Goal: Task Accomplishment & Management: Use online tool/utility

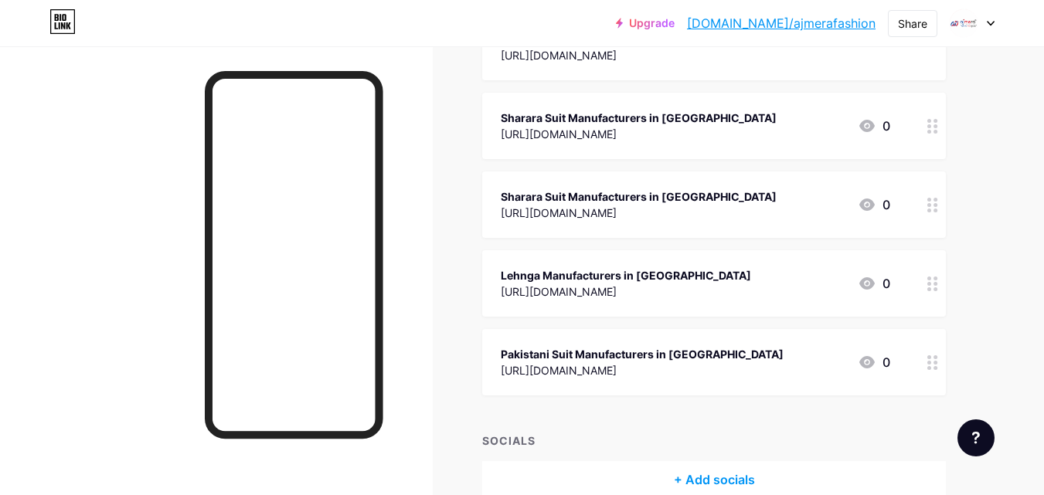
scroll to position [2381, 0]
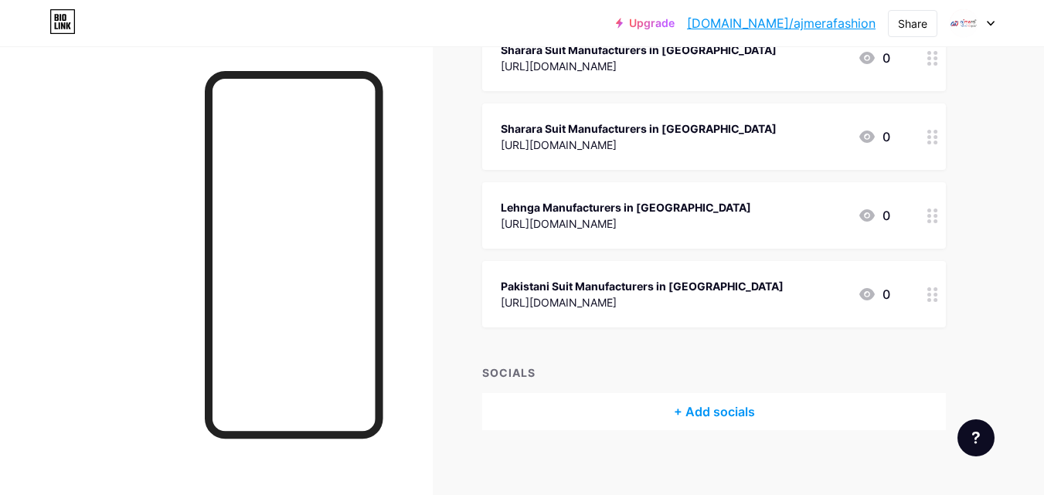
click at [702, 393] on div "+ Add socials" at bounding box center [714, 411] width 464 height 37
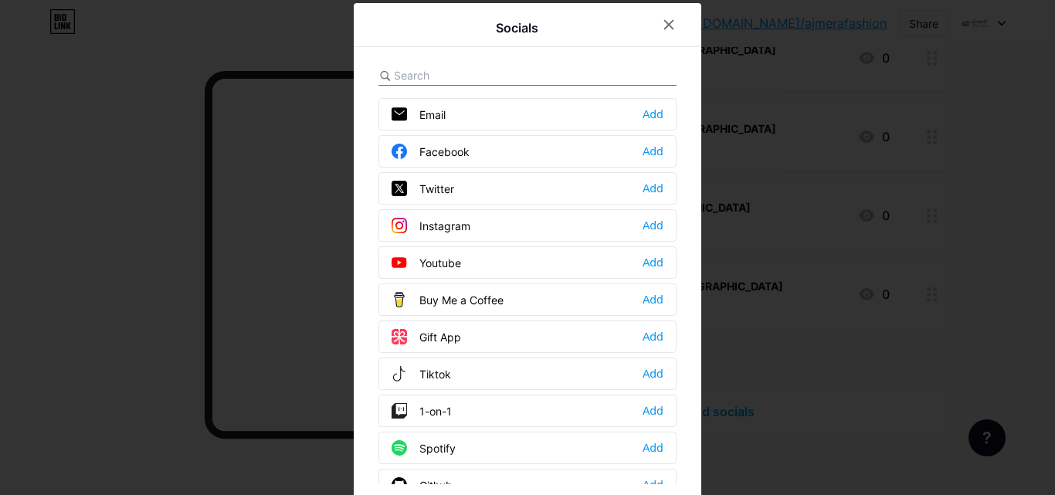
click at [832, 208] on div at bounding box center [527, 247] width 1055 height 495
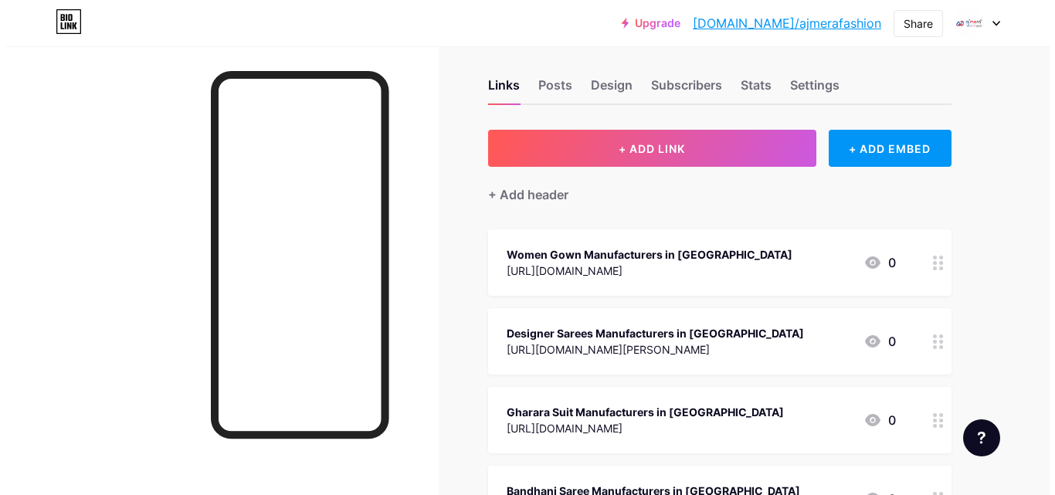
scroll to position [0, 0]
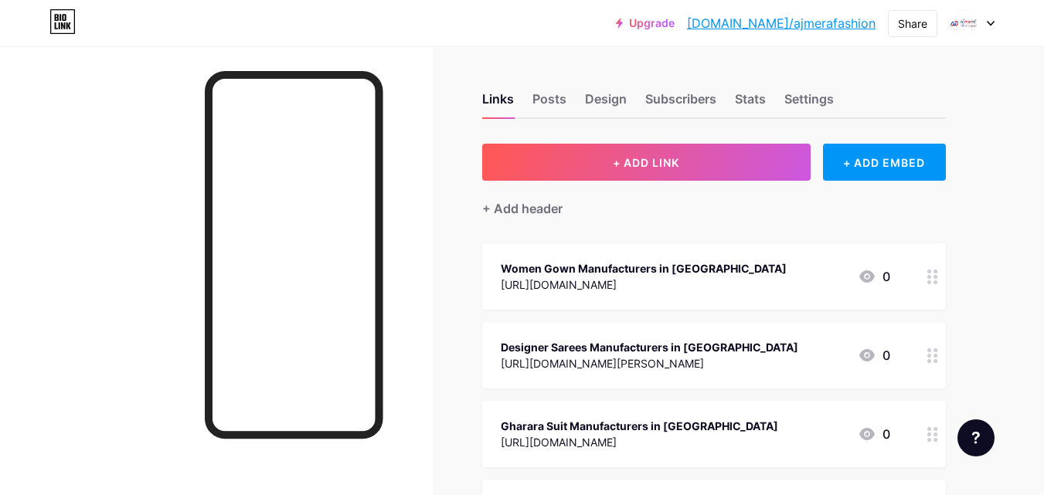
click at [693, 182] on div "+ Add header" at bounding box center [714, 200] width 464 height 38
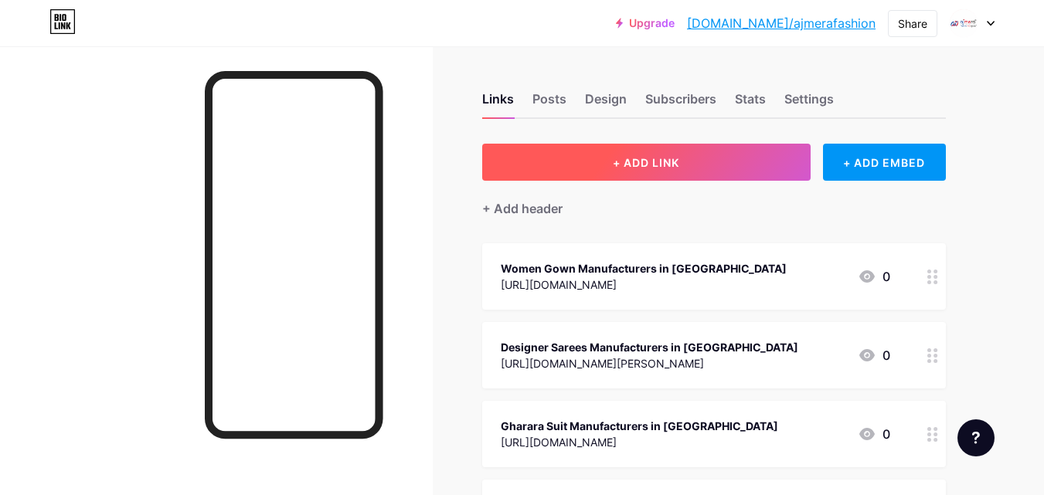
click at [689, 172] on button "+ ADD LINK" at bounding box center [646, 162] width 328 height 37
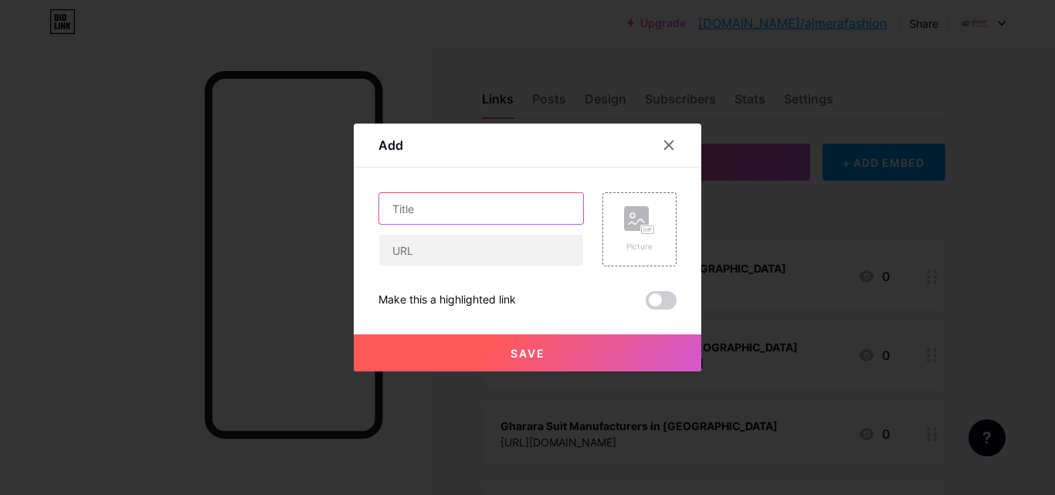
click at [453, 205] on input "text" at bounding box center [481, 208] width 204 height 31
paste input "Why Authentic Gadwal Saree Manufacturers in [GEOGRAPHIC_DATA] Are Leading The C…"
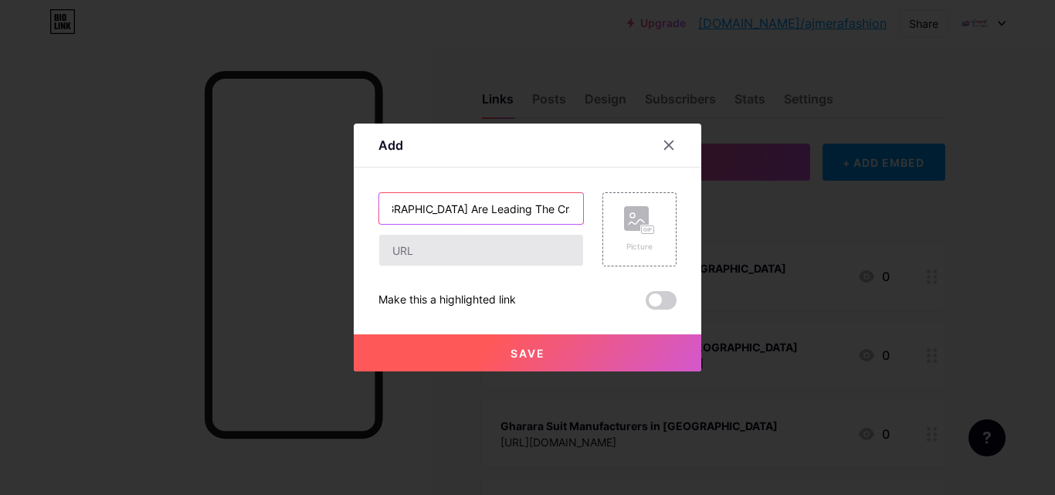
type input "Why Authentic Gadwal Saree Manufacturers in [GEOGRAPHIC_DATA] Are Leading The C…"
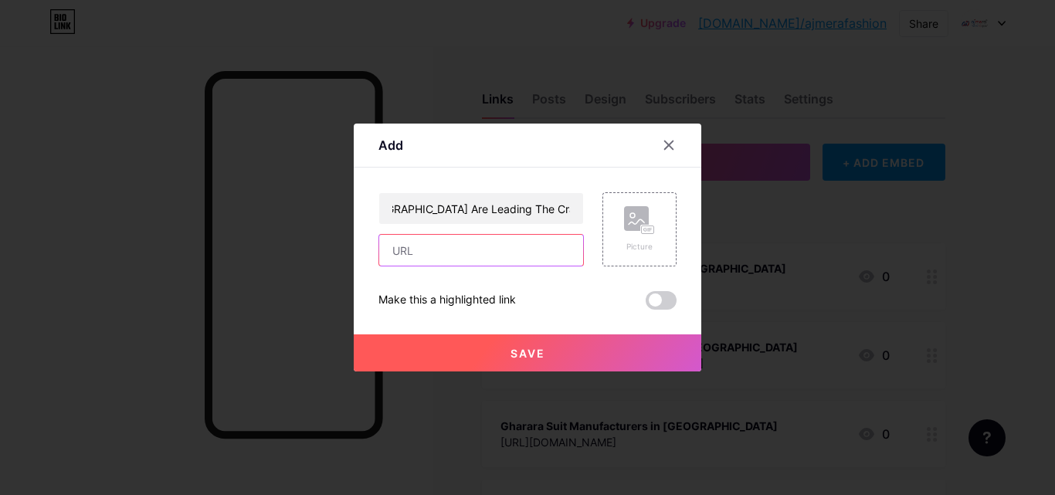
scroll to position [0, 0]
click at [435, 250] on input "text" at bounding box center [481, 250] width 204 height 31
paste input "[URL][DOMAIN_NAME]"
type input "[URL][DOMAIN_NAME]"
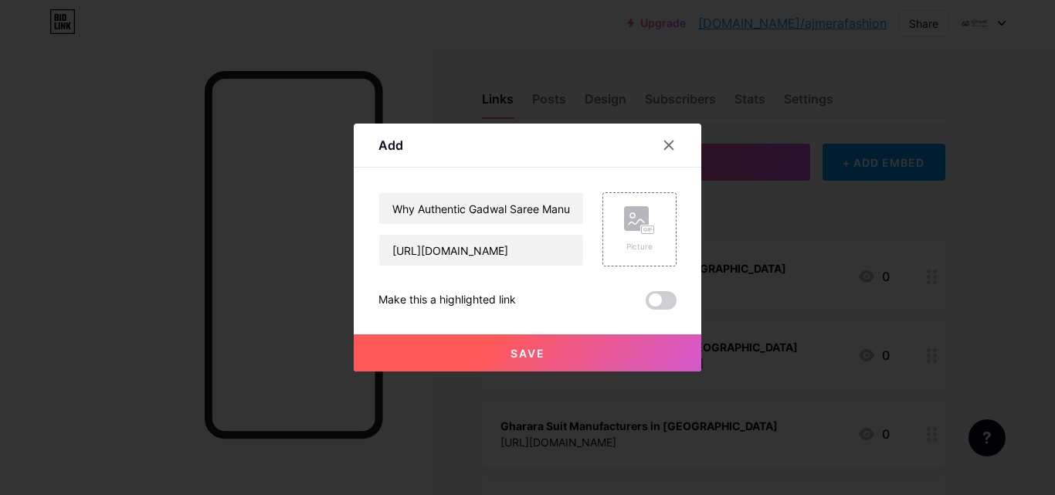
click at [533, 362] on button "Save" at bounding box center [528, 353] width 348 height 37
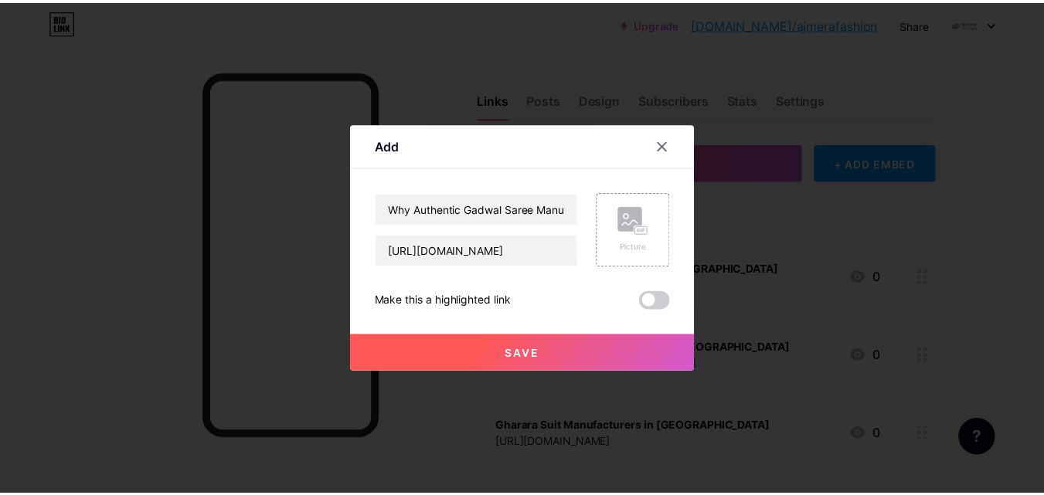
scroll to position [0, 0]
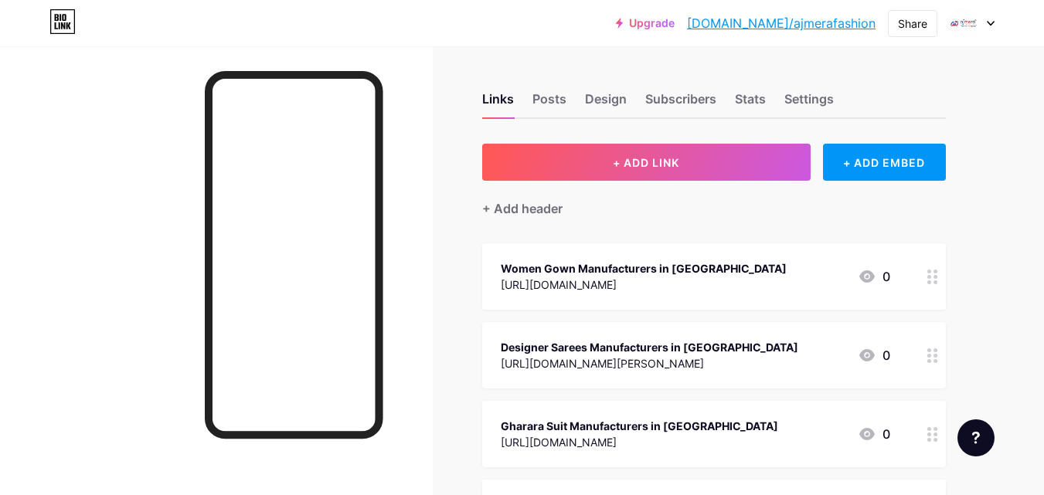
click at [817, 17] on link "[DOMAIN_NAME]/ajmerafashion" at bounding box center [781, 23] width 189 height 19
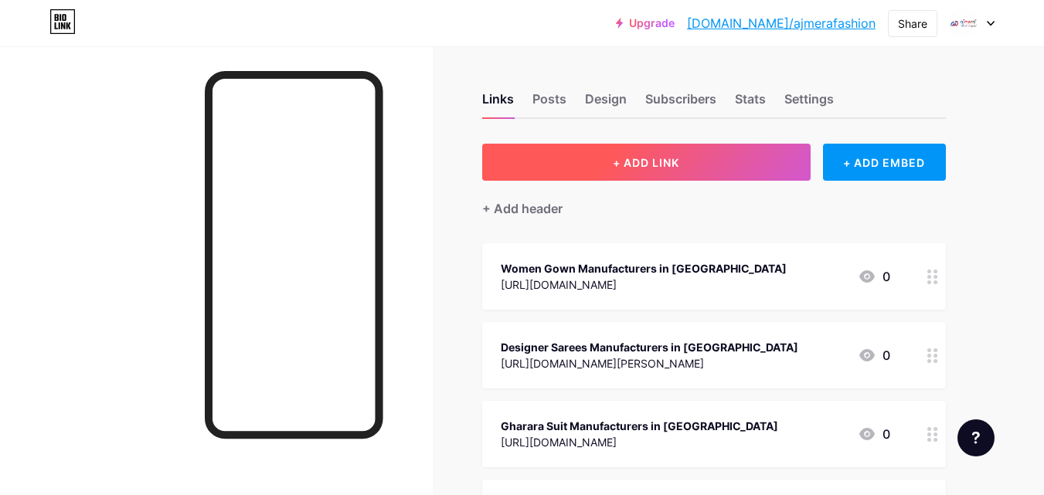
click at [667, 165] on span "+ ADD LINK" at bounding box center [646, 162] width 66 height 13
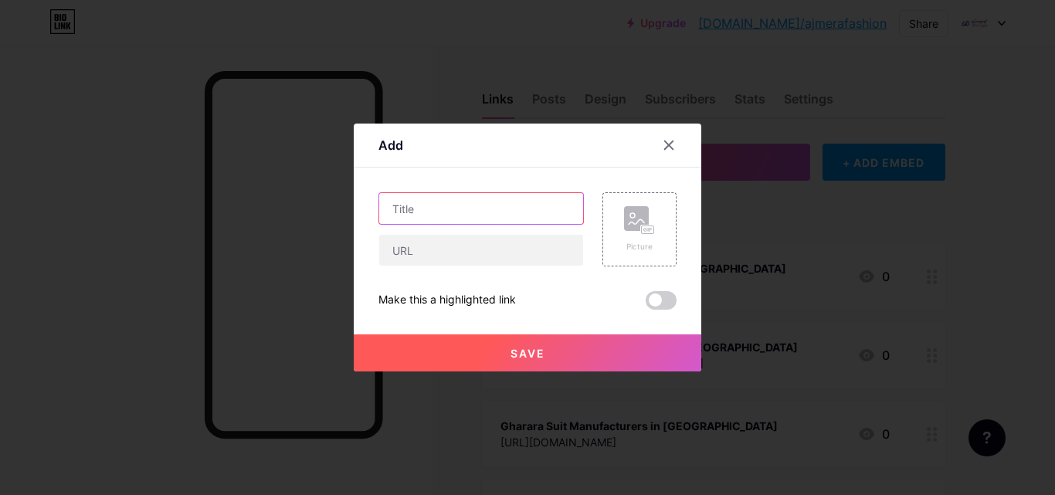
click at [493, 193] on input "text" at bounding box center [481, 208] width 204 height 31
click at [441, 216] on input "text" at bounding box center [481, 208] width 204 height 31
paste input "5 Ultimate Ways How Tussar Silk Saree Manufacturers in [GEOGRAPHIC_DATA] Are In…"
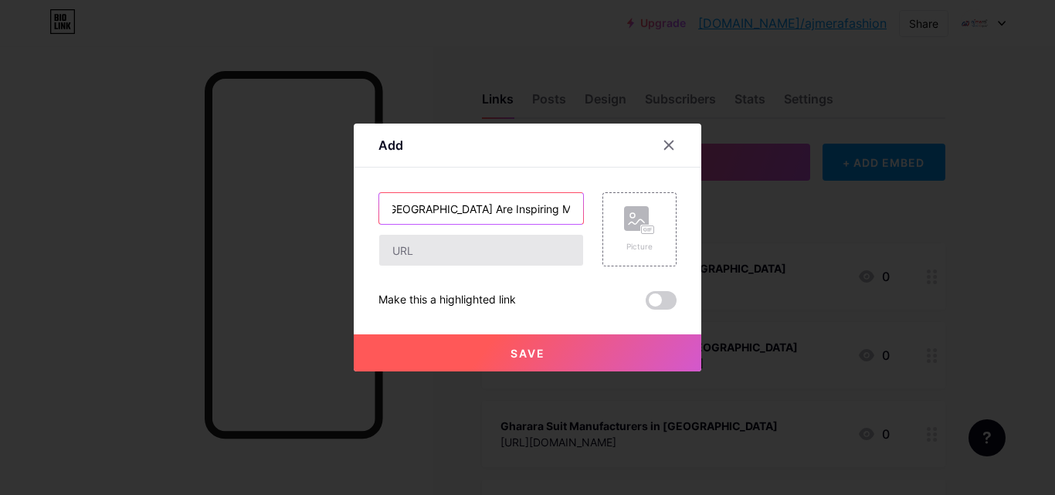
type input "5 Ultimate Ways How Tussar Silk Saree Manufacturers in Kolkata Are Inspiring Mo…"
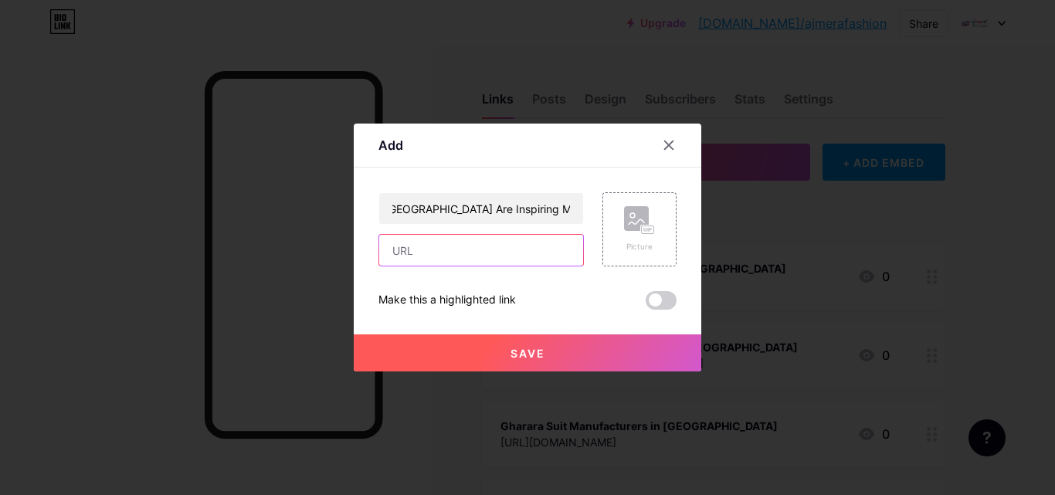
click at [430, 257] on input "text" at bounding box center [481, 250] width 204 height 31
paste input "https://mabiab.com/articles/read/5-ultimate-ways-how-tussar-silk-saree-manufact…"
type input "https://mabiab.com/articles/read/5-ultimate-ways-how-tussar-silk-saree-manufact…"
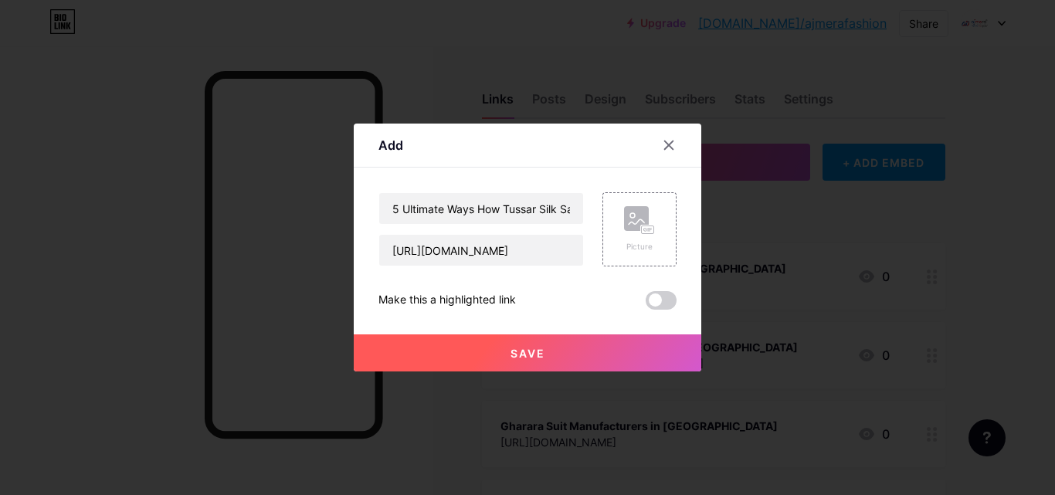
click at [561, 352] on button "Save" at bounding box center [528, 353] width 348 height 37
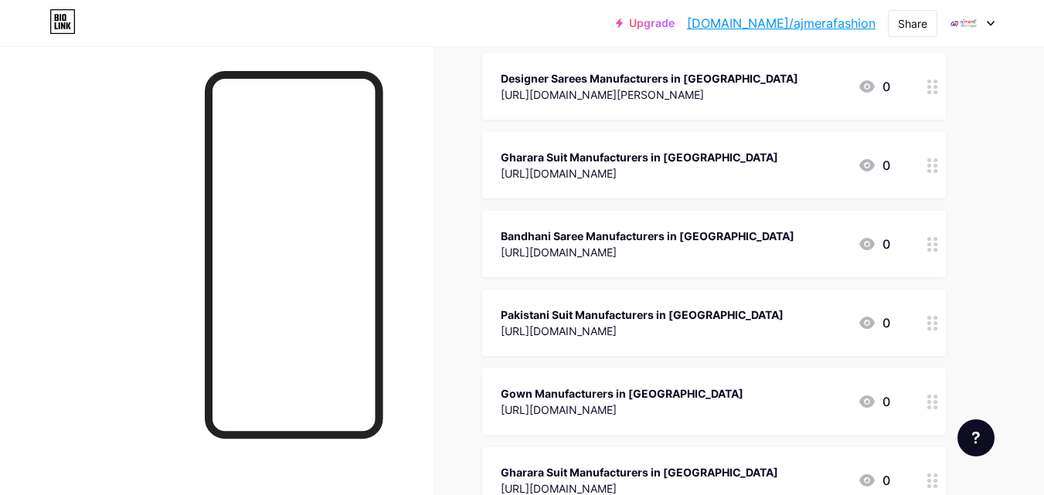
scroll to position [386, 0]
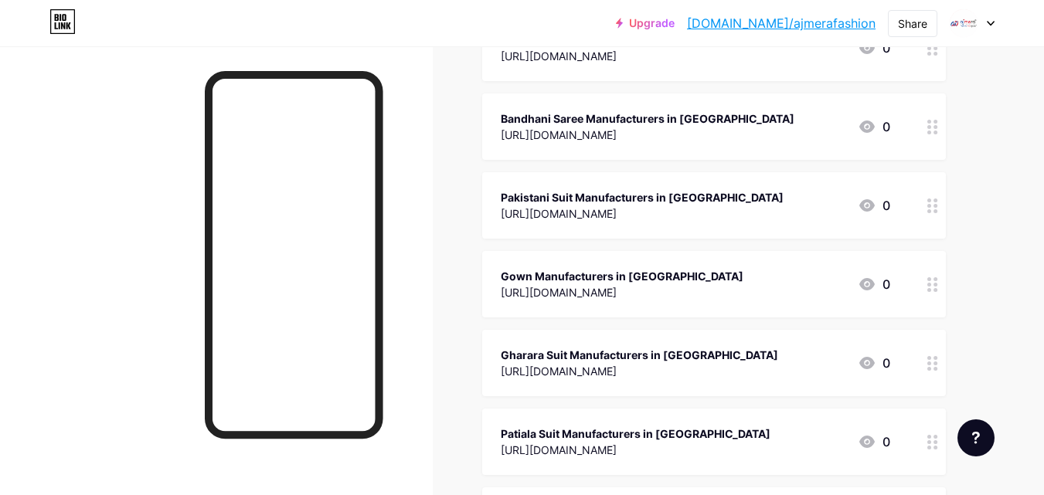
click at [809, 19] on link "[DOMAIN_NAME]/ajmerafashion" at bounding box center [781, 23] width 189 height 19
